Goal: Browse casually: Explore the website without a specific task or goal

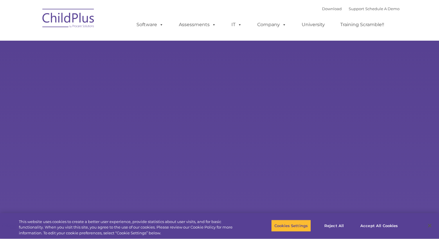
select select "MEDIUM"
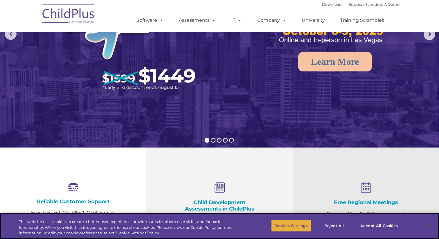
scroll to position [78, 0]
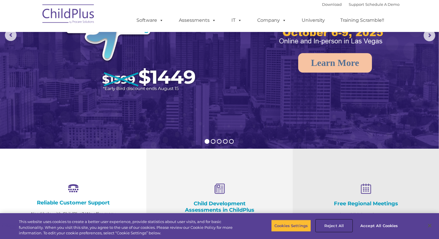
click at [340, 226] on button "Reject All" at bounding box center [334, 225] width 36 height 12
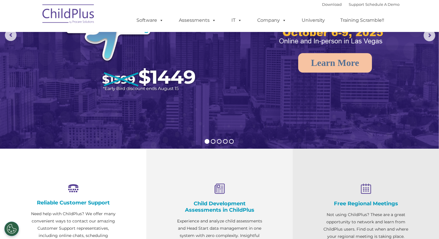
scroll to position [0, 0]
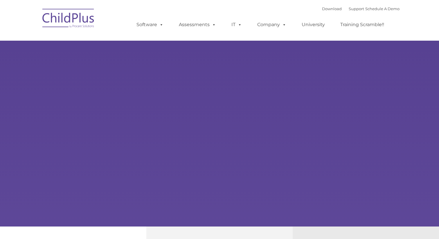
type input ""
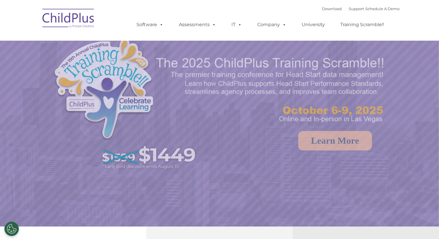
select select "MEDIUM"
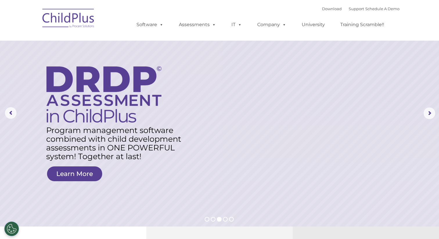
drag, startPoint x: 253, startPoint y: 10, endPoint x: 260, endPoint y: 8, distance: 7.4
click at [253, 9] on div "Download Support | Schedule A Demo  MENU MENU Software ChildPlus: The original…" at bounding box center [262, 20] width 274 height 32
click at [144, 10] on div "Download Support | Schedule A Demo  MENU MENU Software ChildPlus: The original…" at bounding box center [262, 20] width 274 height 32
click at [66, 21] on img at bounding box center [68, 19] width 58 height 29
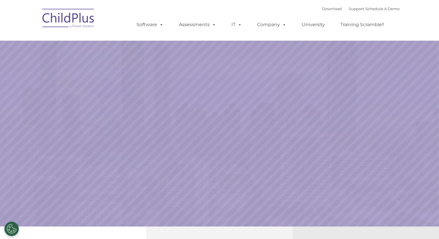
select select "MEDIUM"
